Goal: Transaction & Acquisition: Purchase product/service

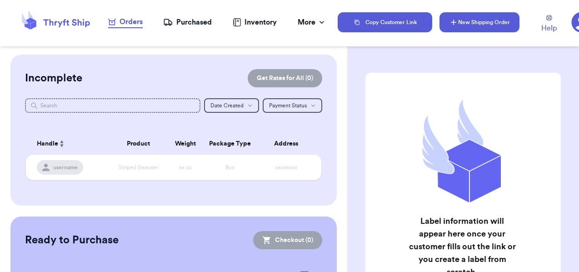
click at [443, 24] on button "New Shipping Order" at bounding box center [479, 22] width 80 height 20
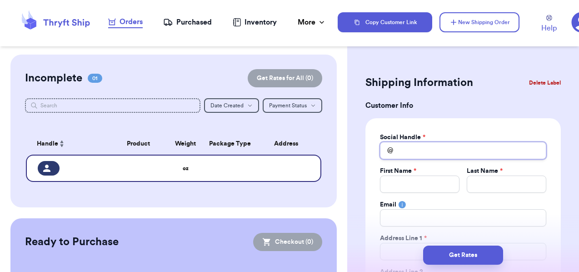
click at [415, 153] on input "Total Amount Paid" at bounding box center [463, 150] width 166 height 17
type input "m"
type input "mi"
type input "mik"
type input "mike"
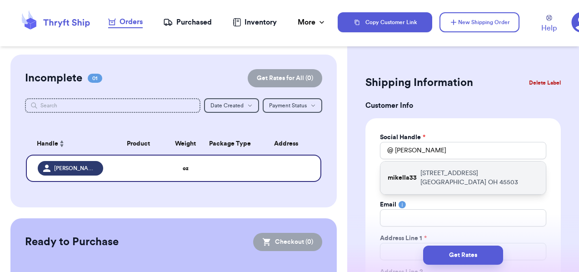
click at [424, 176] on p "255 Englewood Road Springfield OH 45503" at bounding box center [479, 177] width 118 height 18
type input "mikella33"
type input "Mikella"
type input "Campbell"
type input "mikellameddock@gmail.com"
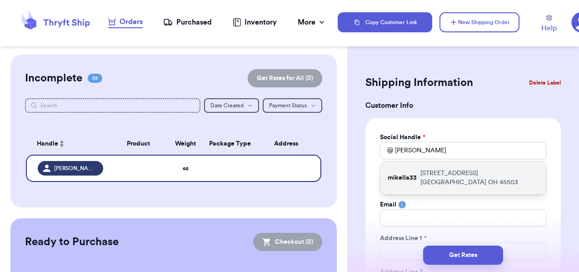
type input "[STREET_ADDRESS]"
type input "Springfield"
select select "OH"
type input "45503"
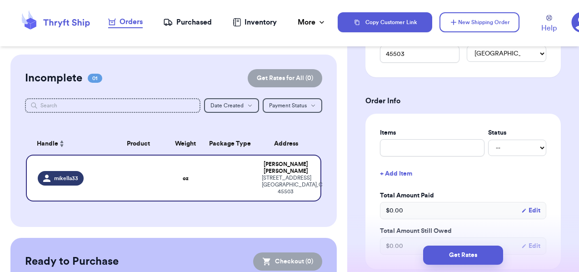
scroll to position [304, 0]
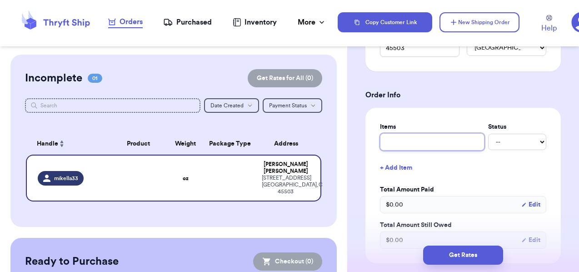
click at [453, 144] on input "text" at bounding box center [432, 141] width 104 height 17
type input "G"
type input "Gr"
type input "Gre"
type input "Gree"
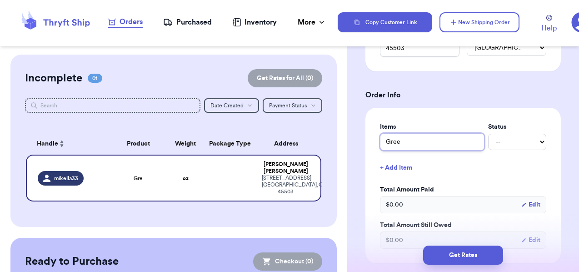
type input "Green"
type input "Green b"
type input "Green ba"
type input "Green bab"
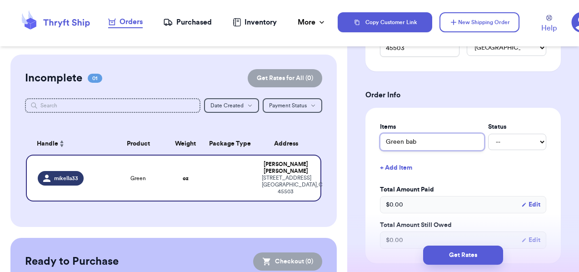
type input "Green baby"
type input "Green babyd"
type input "Green babydo"
type input "Green babydol"
type input "Green babydoll"
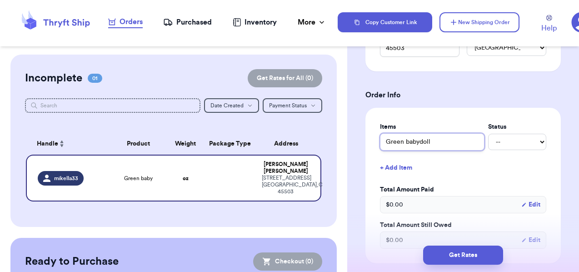
type input "Green babydoll"
type input "Green babydoll d"
type input "Green babydoll dr"
type input "Green babydoll dre"
type input "Green babydoll dres"
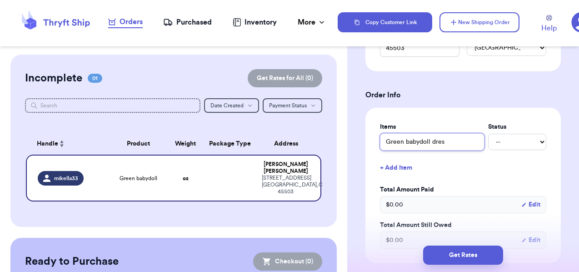
type input "Green babydoll dress"
click at [406, 166] on button "+ Add Item" at bounding box center [462, 168] width 173 height 20
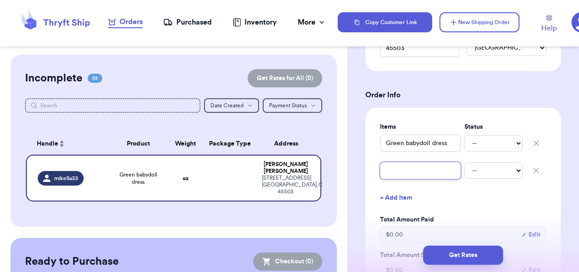
click at [409, 174] on input "text" at bounding box center [420, 170] width 81 height 17
type input "F"
type input "FP"
type input "FP d"
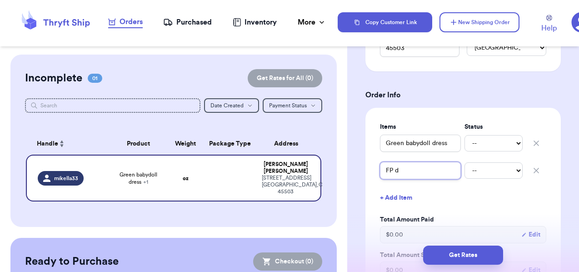
type input "FP do"
type input "FP d"
type input "FP"
type input "FP b"
type input "FP bo"
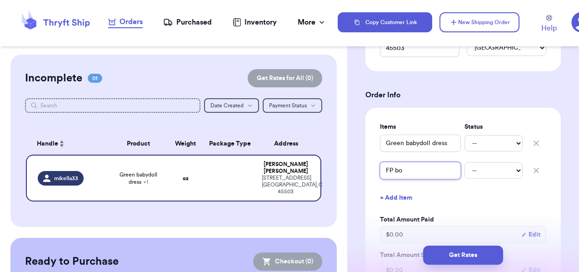
type input "FP bod"
type input "FP body"
type input "FP bodys"
type input "FP bodysu"
type input "FP bodysui"
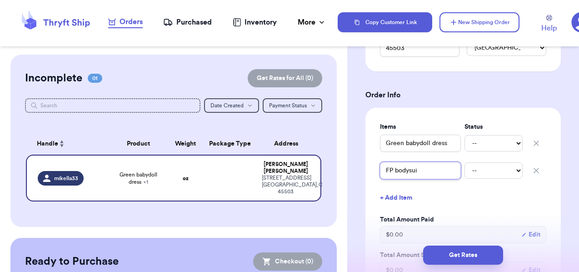
type input "FP bodysuit"
click at [393, 198] on button "+ Add Item" at bounding box center [462, 198] width 173 height 20
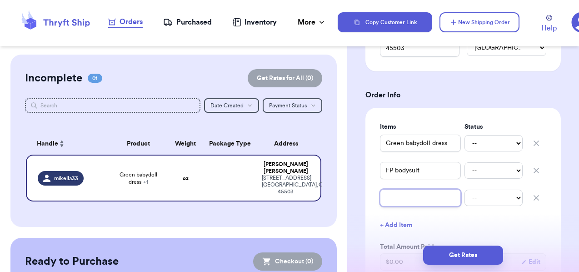
click at [424, 200] on input "text" at bounding box center [420, 197] width 81 height 17
type input "F"
type input "FP"
type input "FP t"
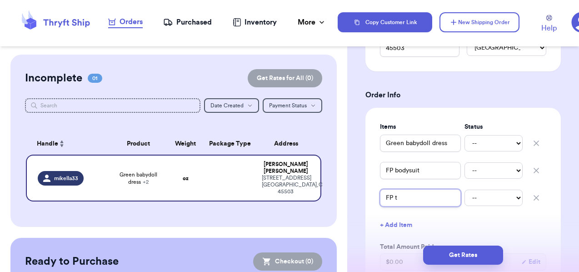
type input "FP te"
type input "FP tee"
click at [405, 225] on button "+ Add Item" at bounding box center [462, 225] width 173 height 20
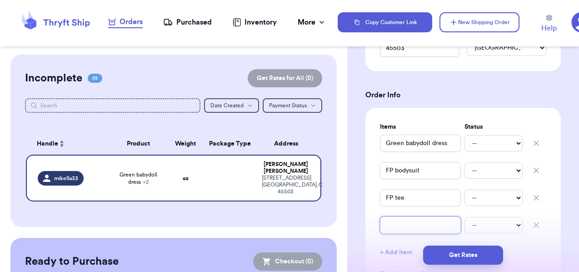
click at [410, 222] on input "text" at bounding box center [420, 224] width 81 height 17
type input "B"
type input "Bl"
type input "Blu"
type input "Blue"
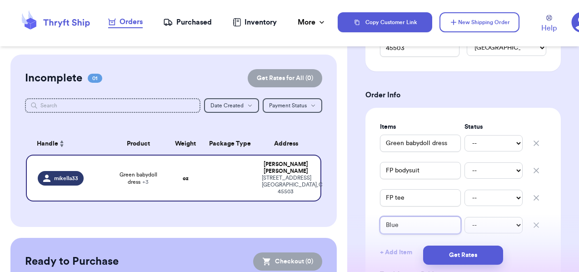
type input "Blue"
type input "Blue s"
type input "Blue sw"
type input "Blue swe"
type input "Blue swea"
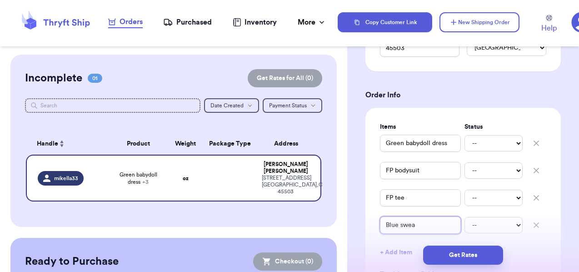
type input "Blue sweat"
type input "Blue sweate"
type input "Blue sweater"
click at [447, 126] on label "Items" at bounding box center [420, 126] width 81 height 9
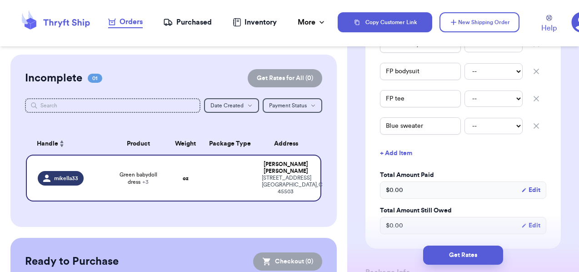
scroll to position [404, 0]
click at [534, 128] on icon "button" at bounding box center [535, 124] width 9 height 9
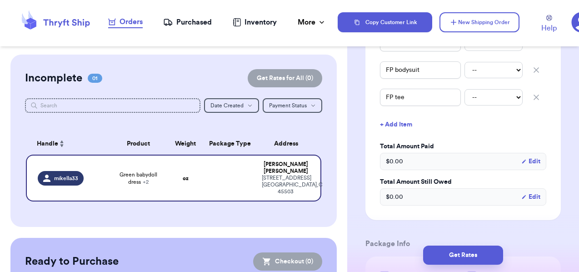
click at [535, 100] on icon "button" at bounding box center [535, 97] width 9 height 9
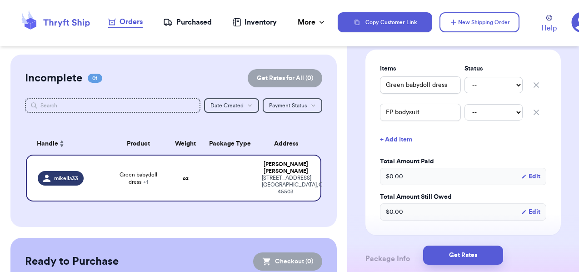
scroll to position [364, 0]
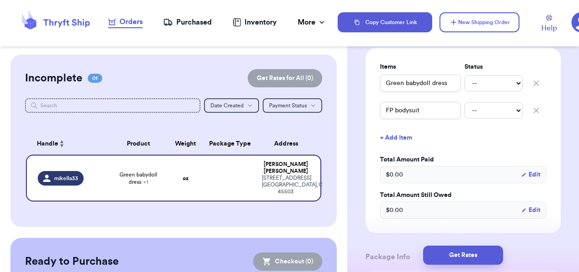
click at [515, 154] on div "Items Status Green babydoll dress -- Paid Owes FP bodysuit -- Paid Owes + Add I…" at bounding box center [463, 140] width 166 height 156
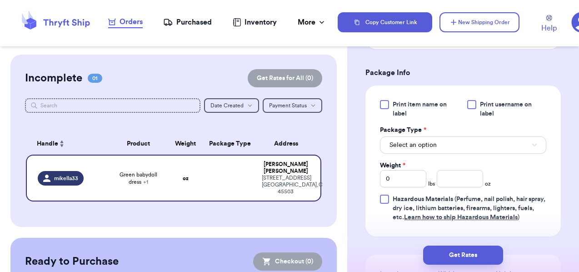
scroll to position [551, 0]
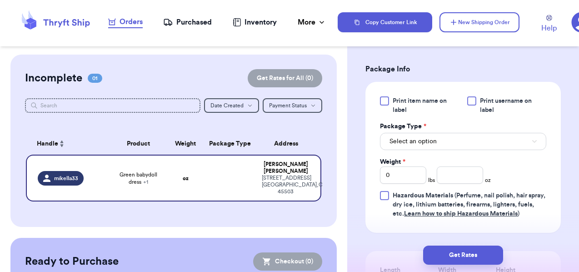
click at [383, 103] on div at bounding box center [384, 100] width 9 height 9
click at [0, 0] on input "Print item name on label" at bounding box center [0, 0] width 0 height 0
click at [472, 101] on div at bounding box center [471, 100] width 9 height 9
click at [0, 0] on input "Print username on label" at bounding box center [0, 0] width 0 height 0
click at [458, 143] on button "Select an option" at bounding box center [463, 141] width 166 height 17
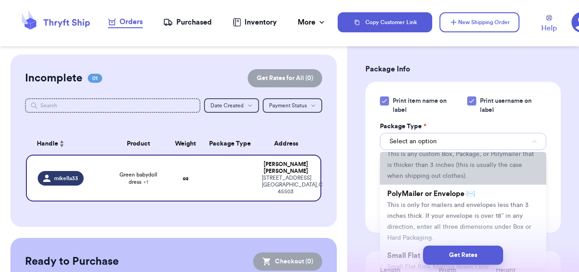
scroll to position [38, 0]
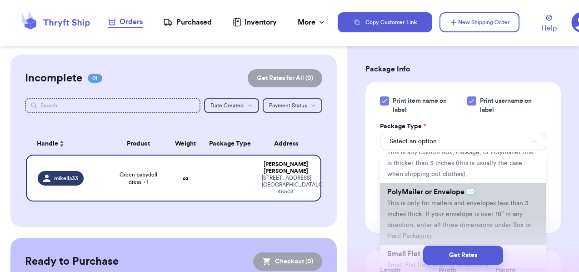
click at [498, 208] on li "PolyMailer or Envelope ✉️ This is only for mailers and envelopes less than 3 in…" at bounding box center [463, 214] width 166 height 62
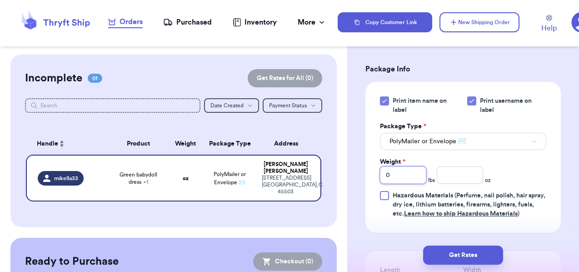
click at [406, 176] on input "0" at bounding box center [403, 174] width 46 height 17
click at [454, 181] on input "number" at bounding box center [459, 174] width 46 height 17
type input "11.3"
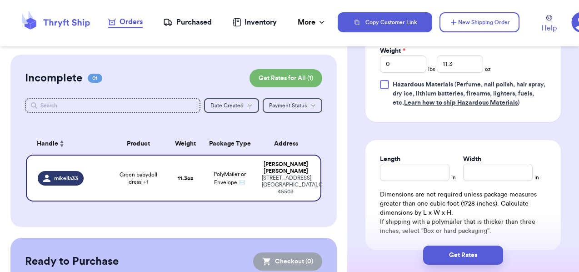
scroll to position [704, 0]
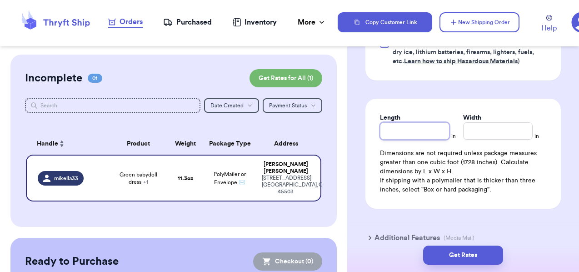
click at [415, 129] on input "Length" at bounding box center [414, 130] width 69 height 17
type input "12"
click at [483, 129] on input "Width *" at bounding box center [497, 130] width 69 height 17
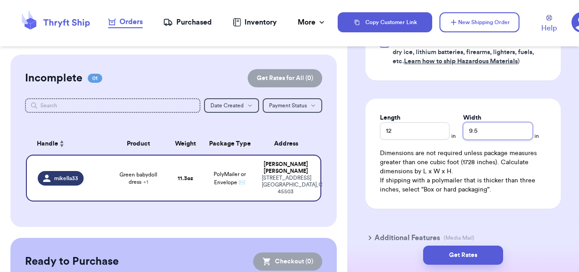
type input "9.5"
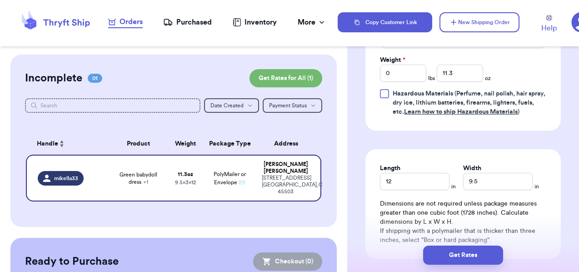
scroll to position [752, 0]
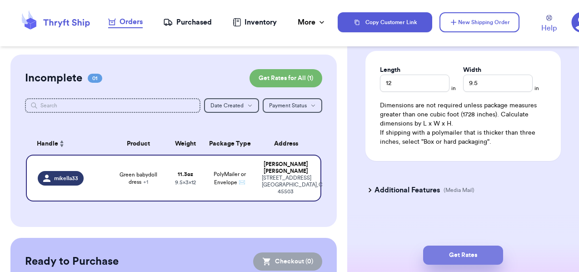
click at [480, 253] on button "Get Rates" at bounding box center [463, 254] width 80 height 19
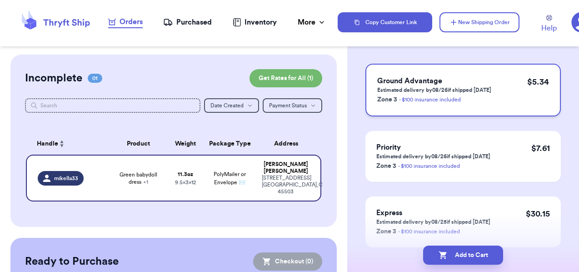
scroll to position [121, 0]
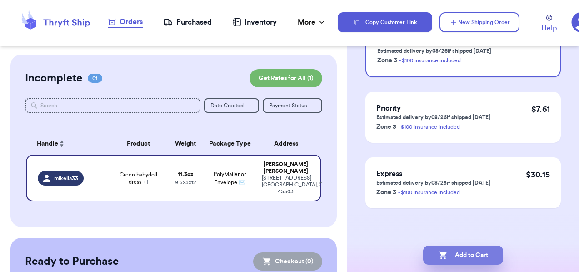
click at [480, 254] on button "Add to Cart" at bounding box center [463, 254] width 80 height 19
checkbox input "true"
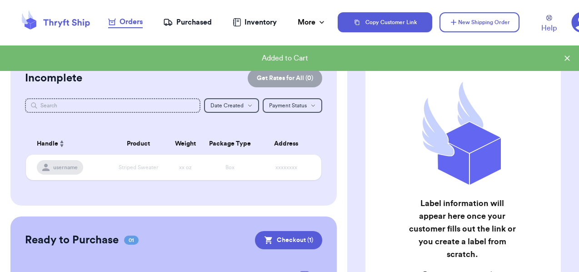
scroll to position [0, 0]
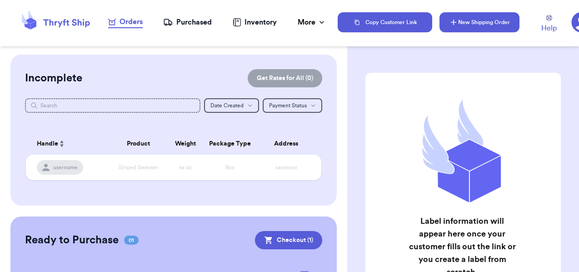
click at [467, 20] on button "New Shipping Order" at bounding box center [479, 22] width 80 height 20
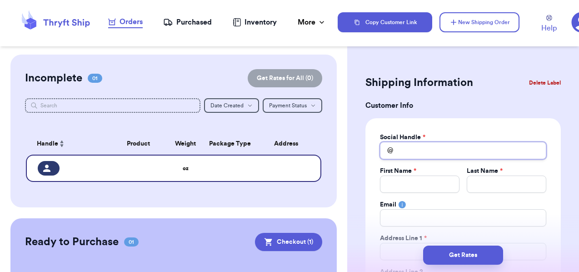
click at [402, 155] on input "Total Amount Paid" at bounding box center [463, 150] width 166 height 17
type input "m"
type input "mi"
type input "mik"
type input "mike"
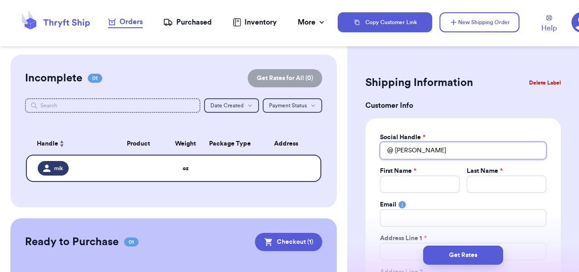
type input "mikel"
type input "mikell"
type input "mikella"
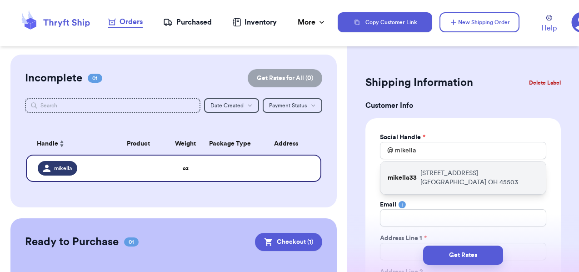
click at [418, 178] on div "mikella33 255 Englewood Road Springfield OH 45503" at bounding box center [462, 177] width 165 height 33
type input "mikella33"
type input "Mikella"
type input "Campbell"
type input "mikellameddock@gmail.com"
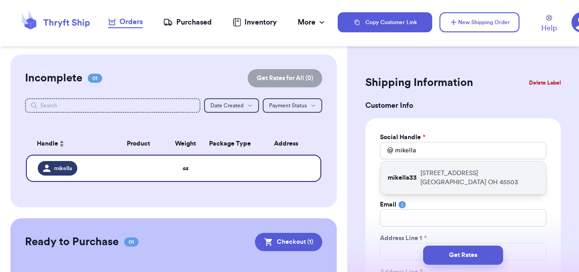
type input "[STREET_ADDRESS]"
type input "Springfield"
select select "OH"
type input "45503"
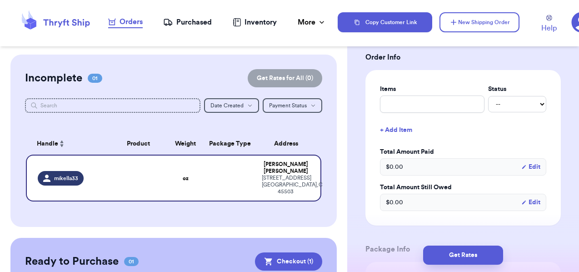
scroll to position [345, 0]
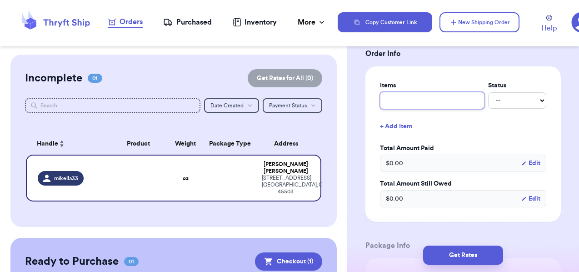
click at [419, 106] on input "text" at bounding box center [432, 100] width 104 height 17
type input "F"
type input "FP"
type input "FP t"
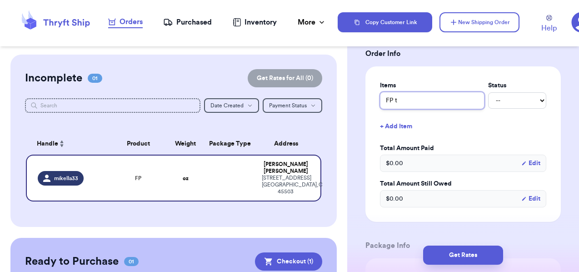
type input "FP te"
type input "FP tee"
click at [404, 129] on button "+ Add Item" at bounding box center [462, 126] width 173 height 20
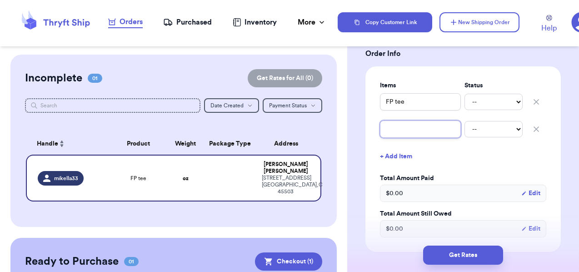
click at [408, 128] on input "text" at bounding box center [420, 128] width 81 height 17
type input "B"
type input "Bl"
type input "Blu"
type input "Blue"
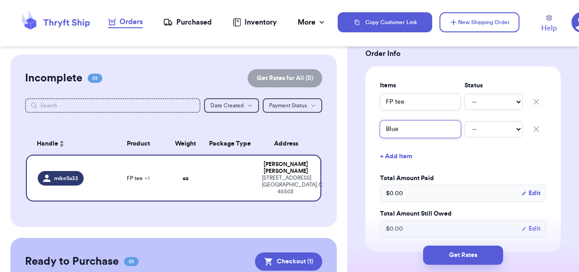
type input "Blue"
type input "Blue s"
type input "Blue sw"
type input "Blue swe"
type input "Blue swer"
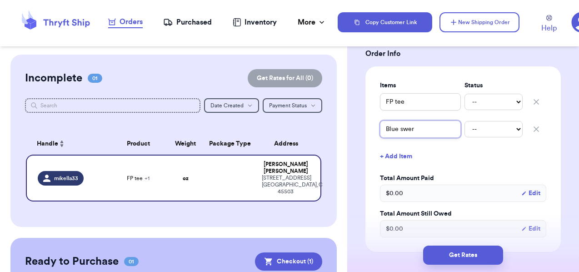
type input "Blue swe"
type input "Blue swea"
type input "Blue sweat"
type input "Blue sweate"
type input "Blue sweater"
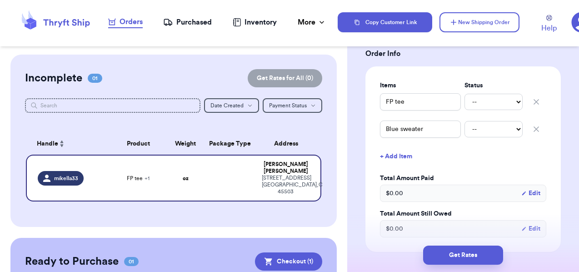
click at [452, 164] on button "+ Add Item" at bounding box center [462, 156] width 173 height 20
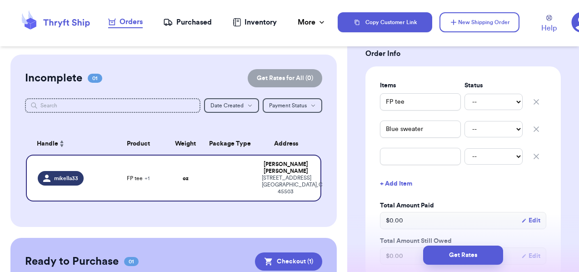
click at [545, 156] on button "button" at bounding box center [536, 156] width 20 height 20
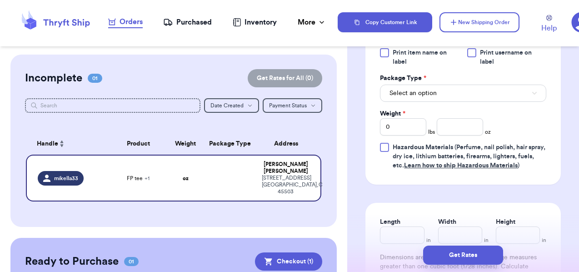
scroll to position [573, 0]
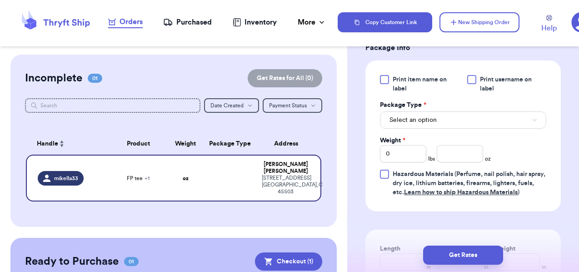
click at [380, 81] on div at bounding box center [384, 79] width 9 height 9
click at [0, 0] on input "Print item name on label" at bounding box center [0, 0] width 0 height 0
click at [470, 79] on div at bounding box center [471, 79] width 9 height 9
click at [0, 0] on input "Print username on label" at bounding box center [0, 0] width 0 height 0
click at [432, 122] on span "Select an option" at bounding box center [412, 119] width 47 height 9
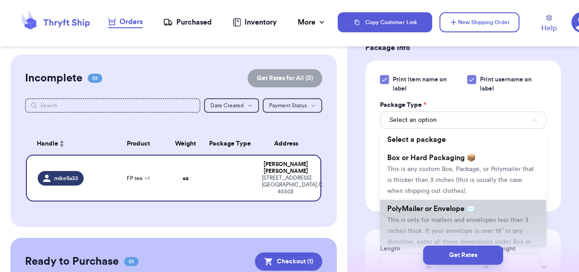
click at [442, 208] on span "PolyMailer or Envelope ✉️" at bounding box center [431, 208] width 88 height 7
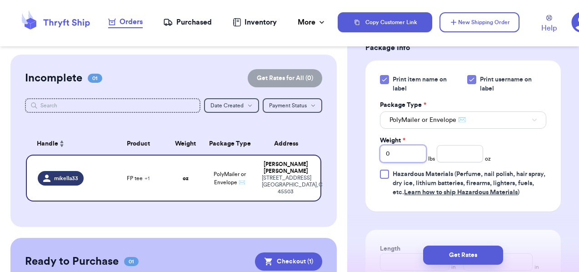
click at [409, 155] on input "0" at bounding box center [403, 153] width 46 height 17
click at [466, 157] on input "number" at bounding box center [459, 153] width 46 height 17
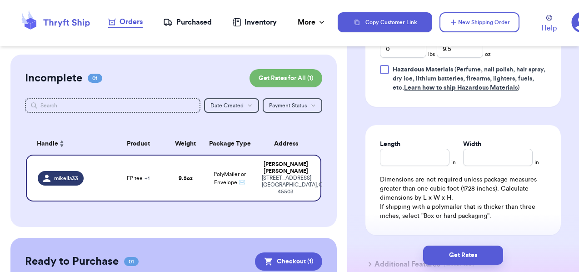
scroll to position [692, 0]
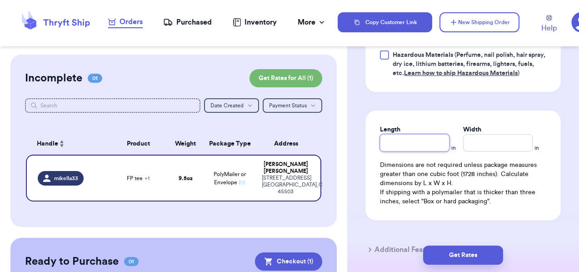
click at [423, 143] on input "Length" at bounding box center [414, 142] width 69 height 17
click at [502, 145] on input "Width *" at bounding box center [497, 142] width 69 height 17
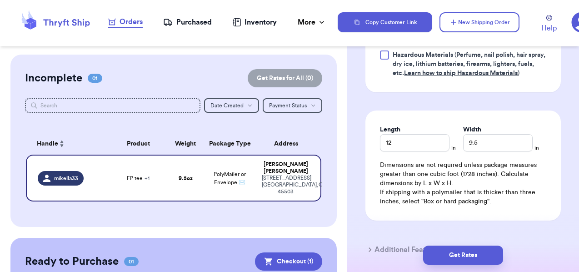
click at [553, 164] on div "Length 12 in Width 9.5 in Dimensions are not required unless package measures g…" at bounding box center [462, 165] width 195 height 110
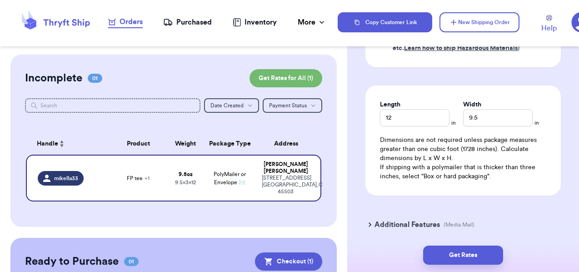
scroll to position [752, 0]
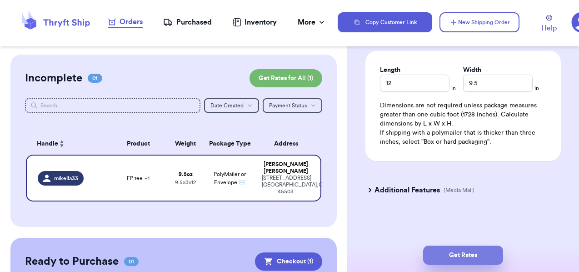
click at [475, 257] on button "Get Rates" at bounding box center [463, 254] width 80 height 19
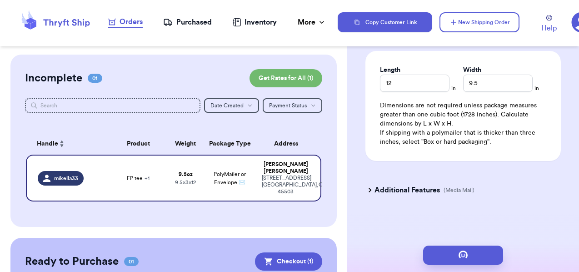
scroll to position [0, 0]
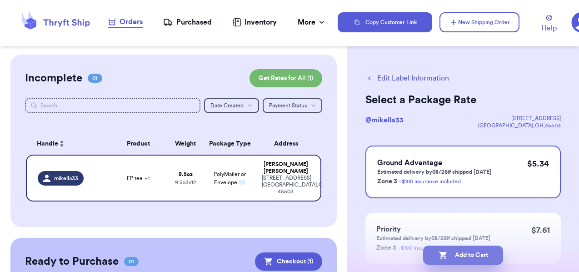
click at [464, 255] on button "Add to Cart" at bounding box center [463, 254] width 80 height 19
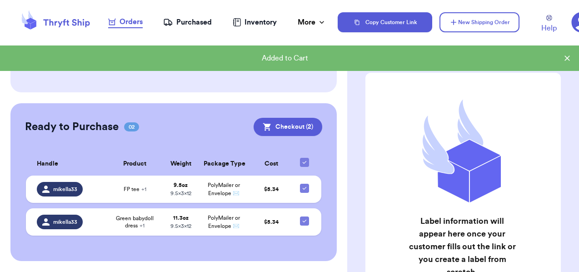
scroll to position [129, 0]
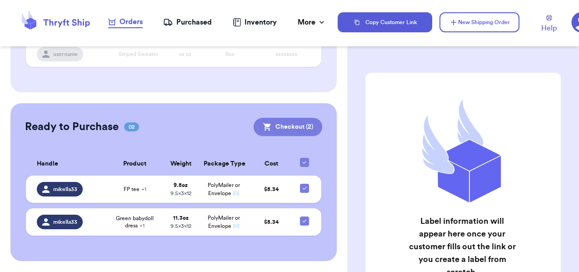
click at [305, 118] on button "Checkout ( 2 )" at bounding box center [287, 127] width 69 height 18
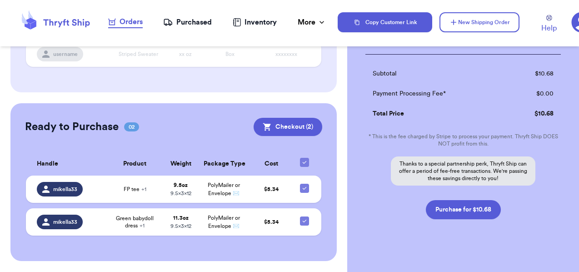
scroll to position [207, 0]
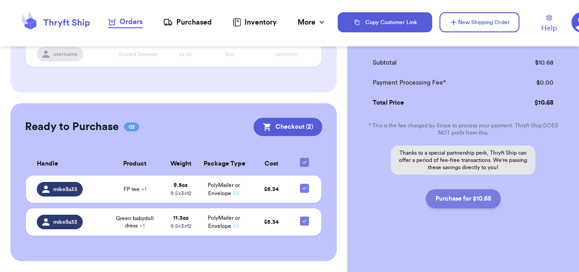
click at [476, 203] on button "Purchase for $10.68" at bounding box center [463, 198] width 75 height 19
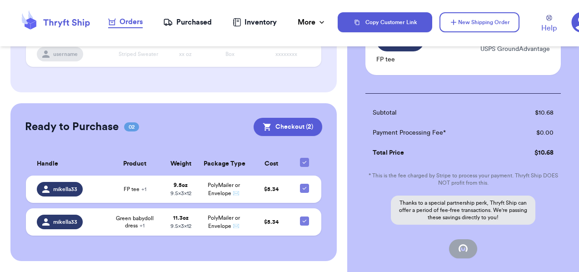
scroll to position [78, 0]
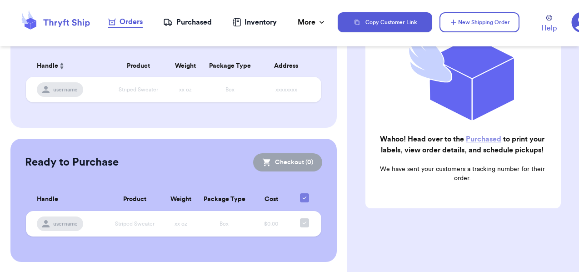
click at [185, 21] on div "Purchased" at bounding box center [187, 22] width 49 height 11
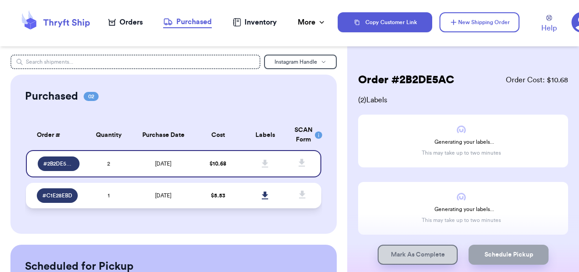
click at [140, 196] on td "[DATE]" at bounding box center [163, 195] width 62 height 25
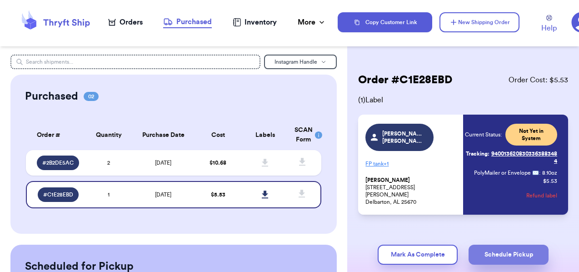
click at [477, 254] on button "Schedule Pickup" at bounding box center [508, 254] width 80 height 20
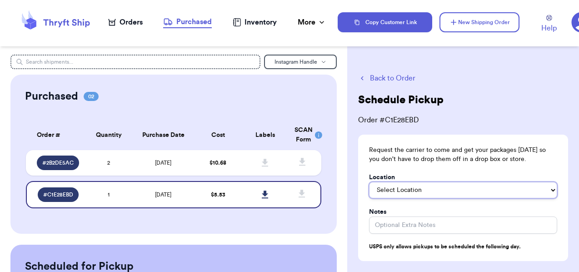
click at [414, 186] on select "Select Location In/At Mailbox On the Porch Front Door Back Door Side Door Knock…" at bounding box center [463, 190] width 188 height 16
click at [391, 79] on button "Back to Order" at bounding box center [463, 78] width 210 height 11
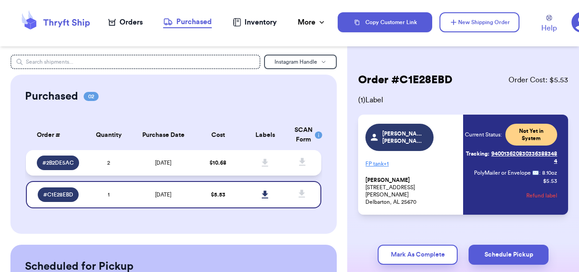
click at [159, 160] on span "[DATE]" at bounding box center [163, 162] width 16 height 5
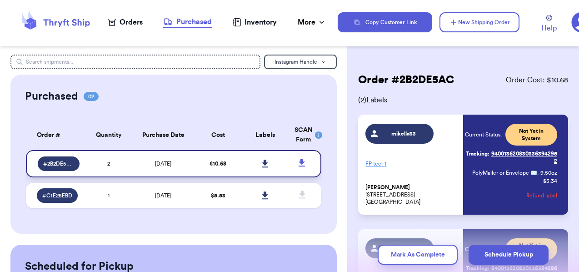
click at [263, 162] on icon at bounding box center [265, 163] width 7 height 8
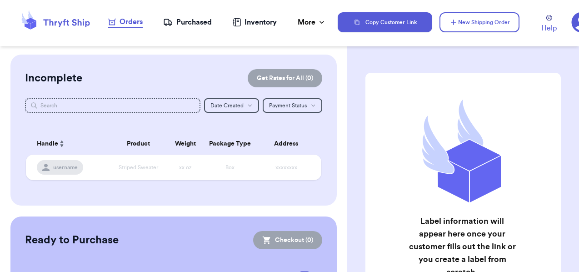
click at [189, 24] on div "Purchased" at bounding box center [187, 22] width 49 height 11
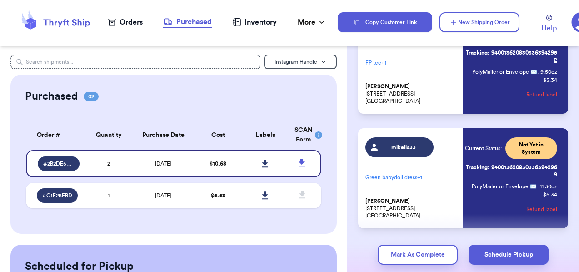
scroll to position [106, 0]
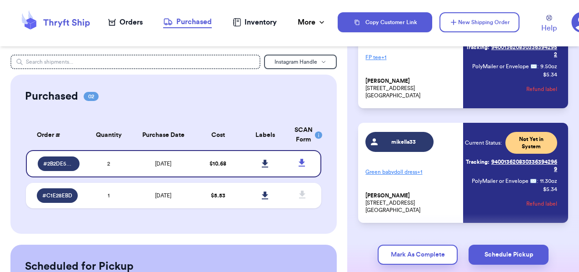
click at [442, 116] on div "mikella33 FP tee + 1 [PERSON_NAME] [STREET_ADDRESS] Current Status: Not Yet in …" at bounding box center [463, 115] width 210 height 214
